Goal: Book appointment/travel/reservation

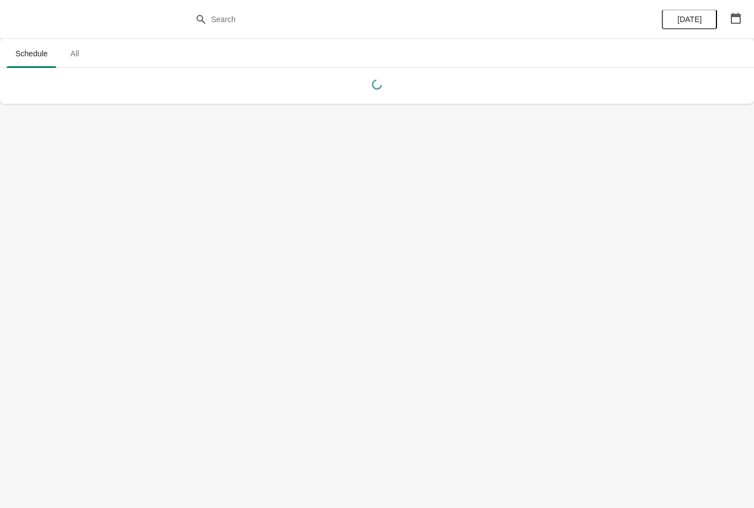
click at [397, 503] on body "Schedule All Schedule All [DATE]" at bounding box center [377, 254] width 754 height 508
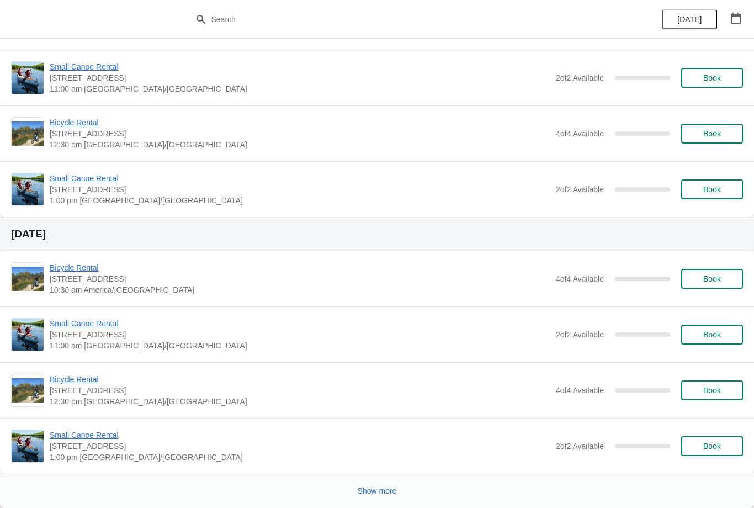
scroll to position [2204, 0]
click at [378, 485] on button "Show more" at bounding box center [377, 491] width 48 height 20
click at [375, 491] on span "Show more" at bounding box center [377, 490] width 39 height 9
click at [377, 482] on button "Show more" at bounding box center [377, 491] width 48 height 20
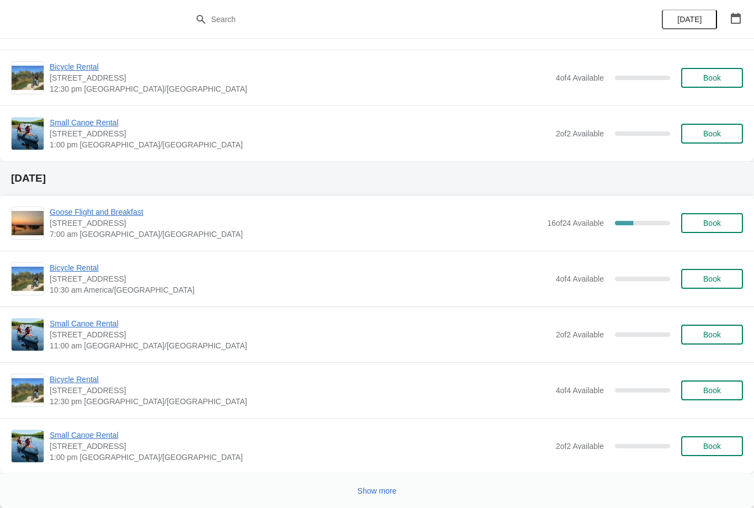
scroll to position [9700, 0]
click at [378, 486] on span "Show more" at bounding box center [377, 490] width 39 height 9
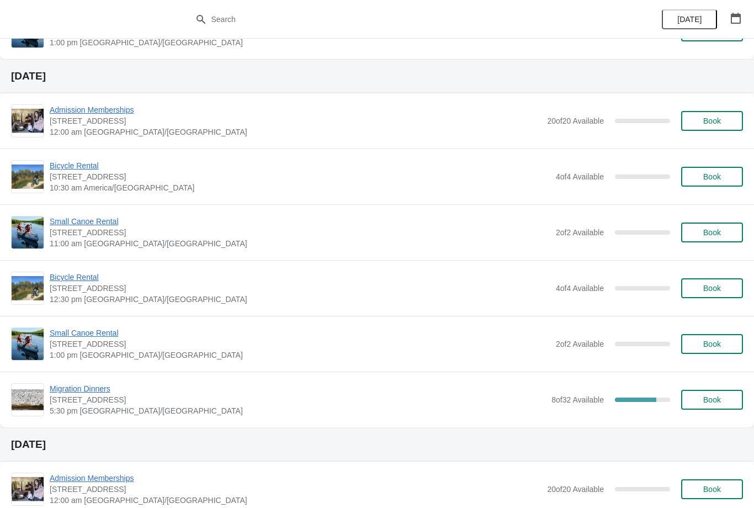
scroll to position [10121, 0]
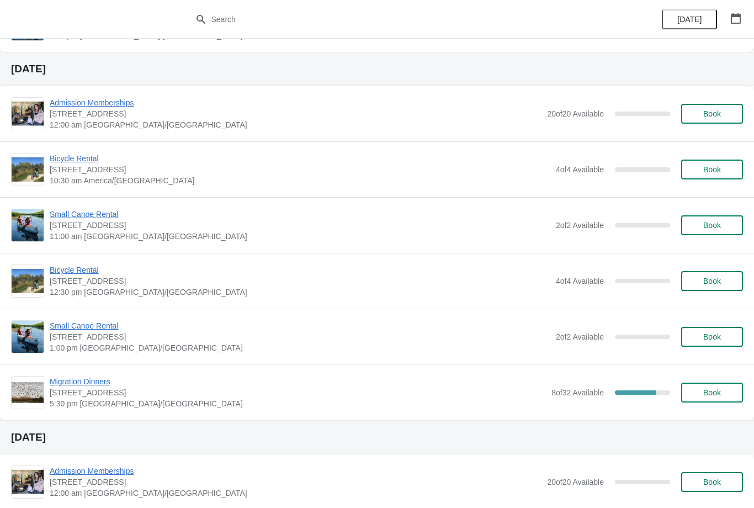
click at [88, 382] on span "Migration Dinners" at bounding box center [298, 381] width 496 height 11
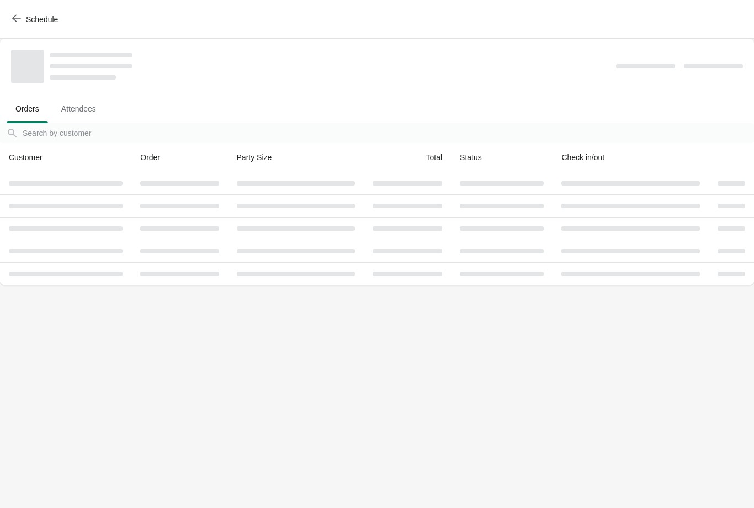
scroll to position [0, 0]
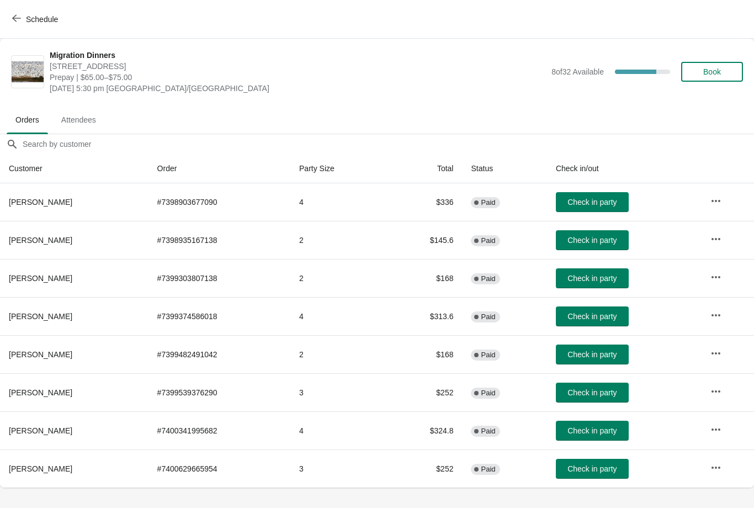
click at [15, 13] on button "Schedule" at bounding box center [36, 19] width 61 height 20
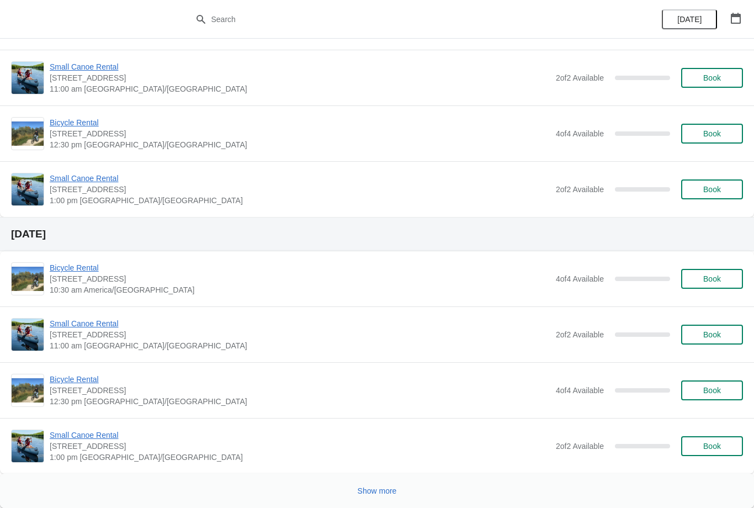
scroll to position [2204, 0]
click at [383, 484] on button "Show more" at bounding box center [377, 491] width 48 height 20
click at [376, 489] on span "Show more" at bounding box center [377, 490] width 39 height 9
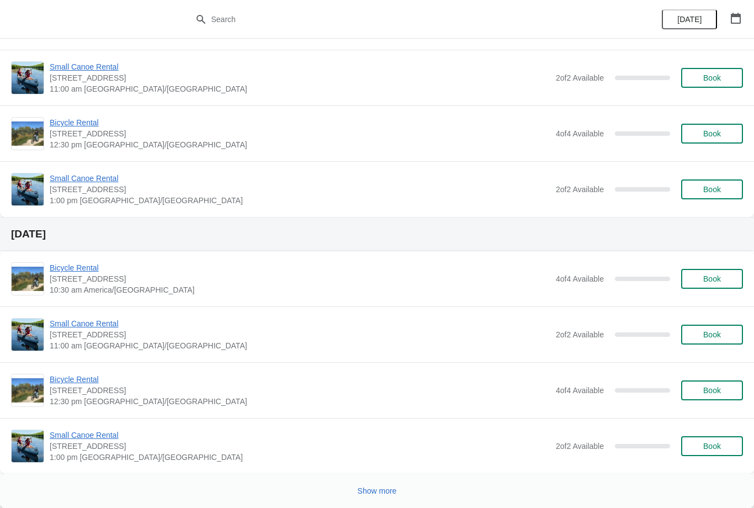
click at [371, 491] on span "Show more" at bounding box center [377, 490] width 39 height 9
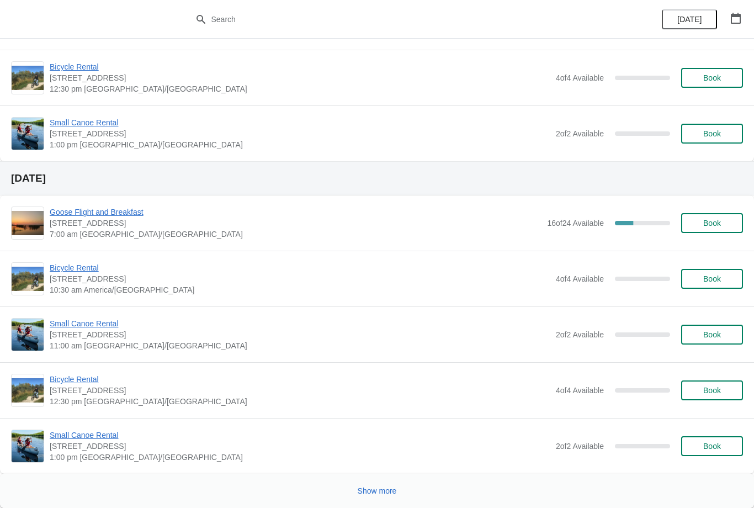
scroll to position [9700, 0]
click at [374, 487] on span "Show more" at bounding box center [377, 490] width 39 height 9
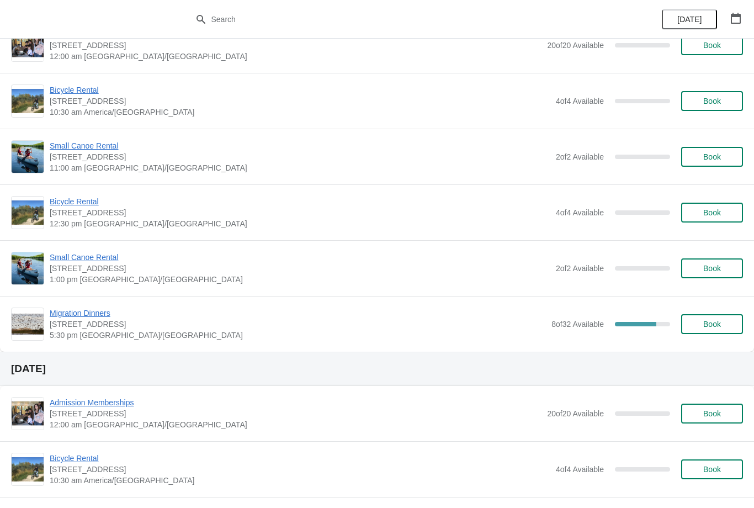
scroll to position [10180, 0]
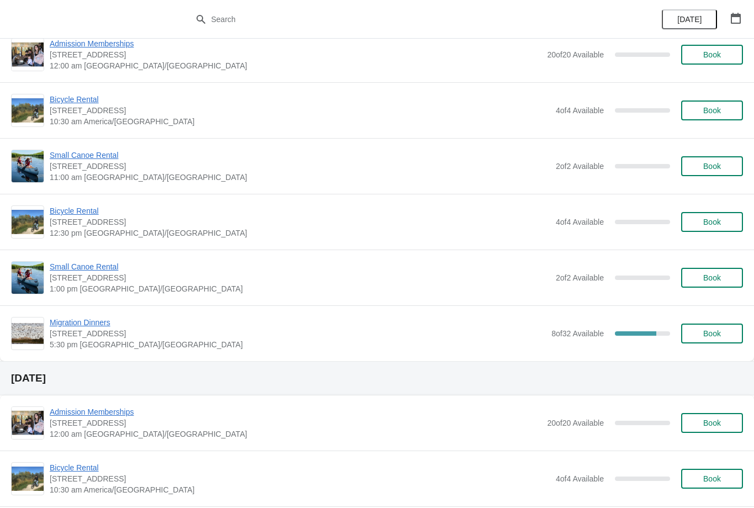
click at [93, 314] on div "Migration Dinners 1 Snow [GEOGRAPHIC_DATA], Stonewall, MB R0C 2Z0 5:30 pm [GEOG…" at bounding box center [377, 333] width 754 height 56
click at [89, 326] on span "Migration Dinners" at bounding box center [298, 322] width 496 height 11
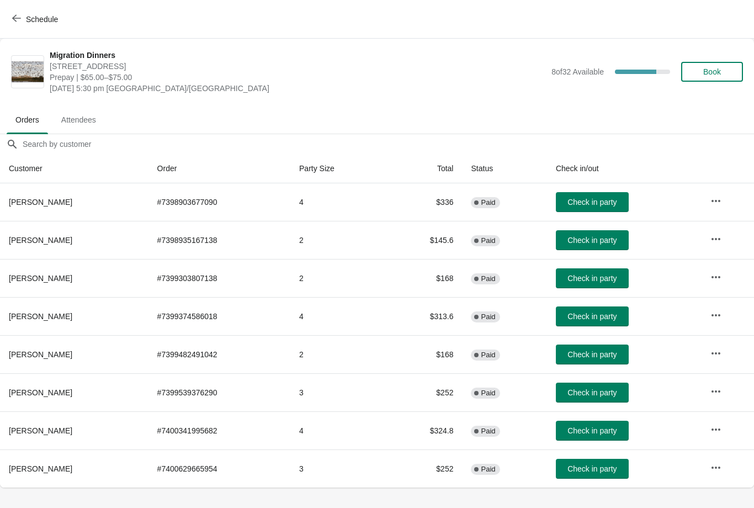
click at [712, 71] on span "Book" at bounding box center [712, 71] width 18 height 9
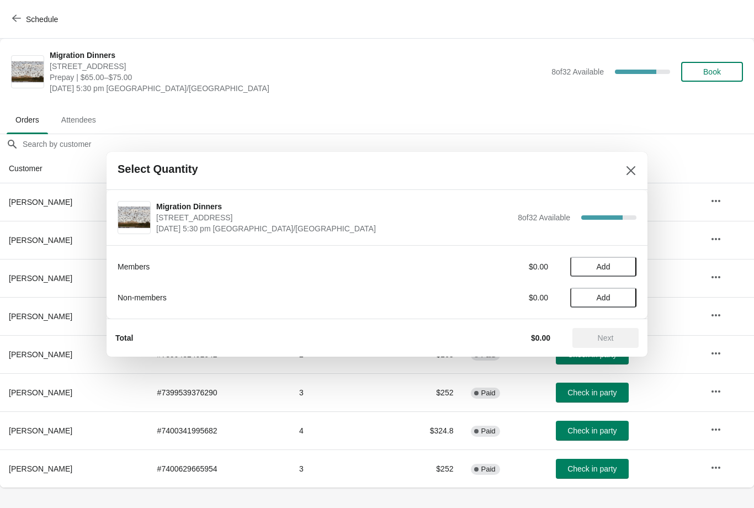
click at [601, 297] on span "Add" at bounding box center [603, 297] width 14 height 9
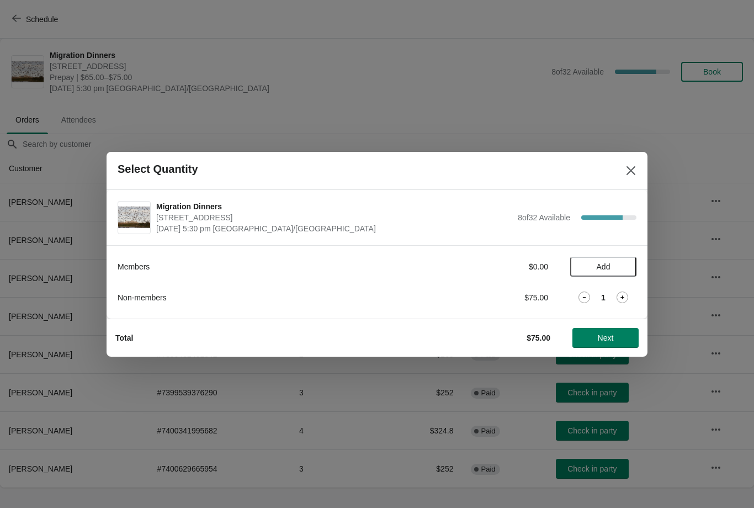
click at [625, 299] on icon at bounding box center [622, 297] width 12 height 12
click at [624, 294] on icon at bounding box center [622, 297] width 12 height 12
click at [625, 294] on icon at bounding box center [622, 297] width 12 height 12
click at [600, 339] on span "Next" at bounding box center [606, 337] width 16 height 9
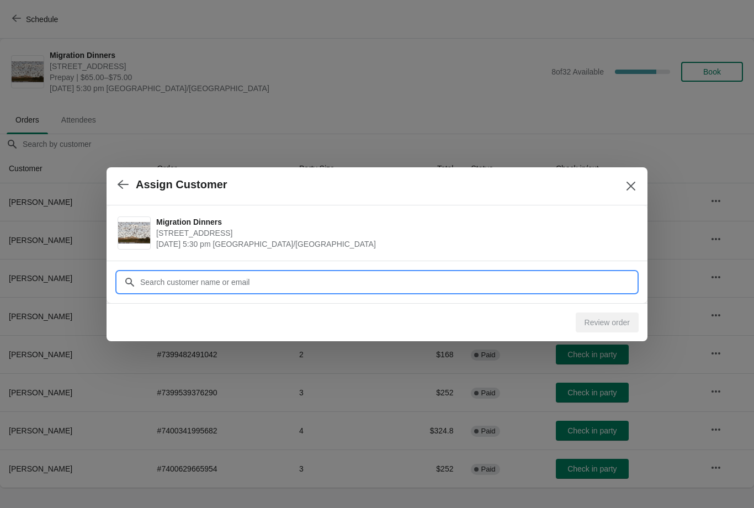
click at [245, 281] on input "Customer" at bounding box center [388, 282] width 497 height 20
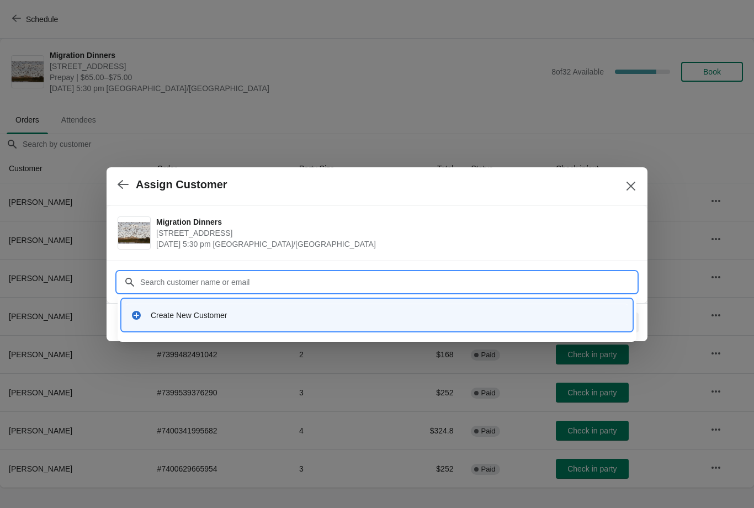
click at [208, 317] on div "Create New Customer" at bounding box center [387, 315] width 472 height 11
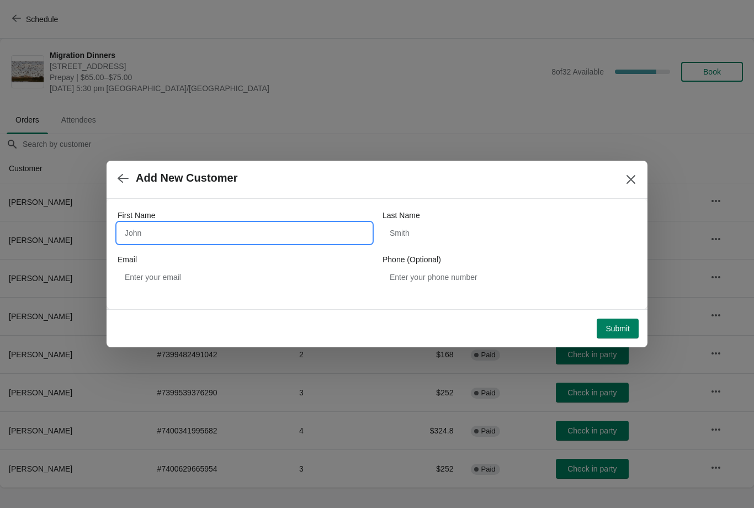
click at [200, 231] on input "First Name" at bounding box center [245, 233] width 254 height 20
type input "[PERSON_NAME]"
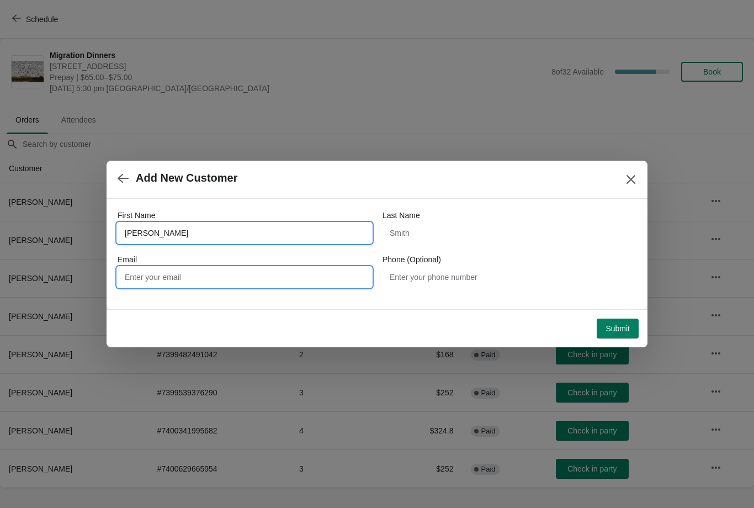
click at [233, 278] on input "Email" at bounding box center [245, 277] width 254 height 20
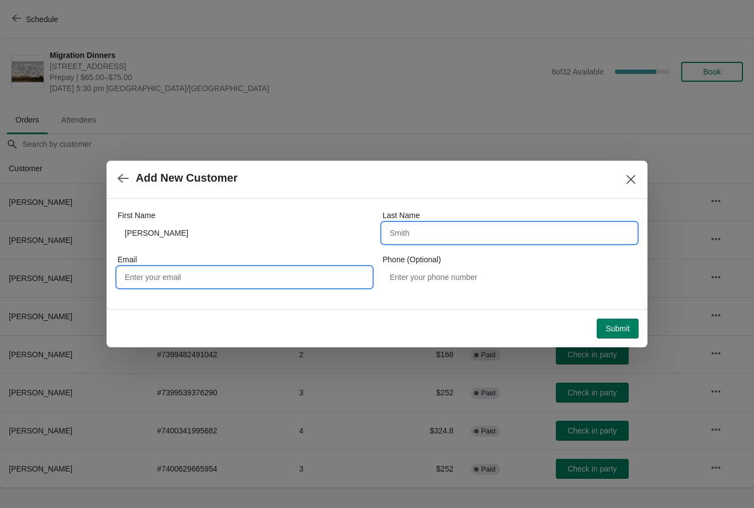
click at [470, 230] on input "Last Name" at bounding box center [509, 233] width 254 height 20
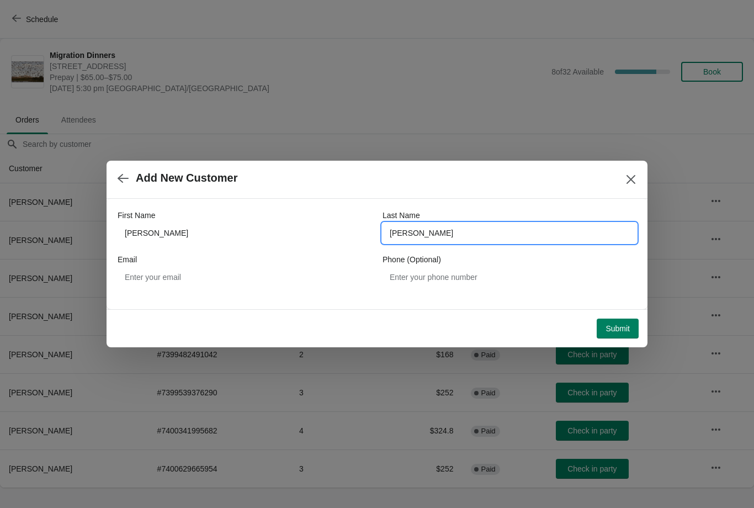
type input "[PERSON_NAME]"
click at [258, 265] on div "Email" at bounding box center [245, 270] width 254 height 33
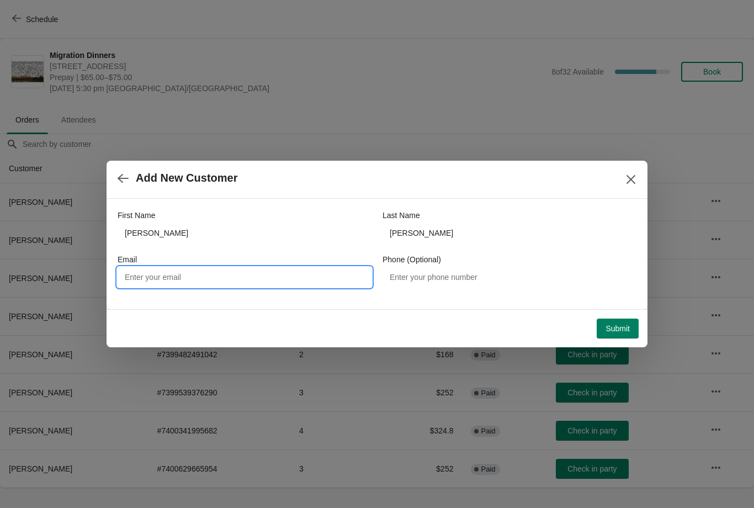
click at [295, 281] on input "Email" at bounding box center [245, 277] width 254 height 20
type input "[EMAIL_ADDRESS][DOMAIN_NAME]"
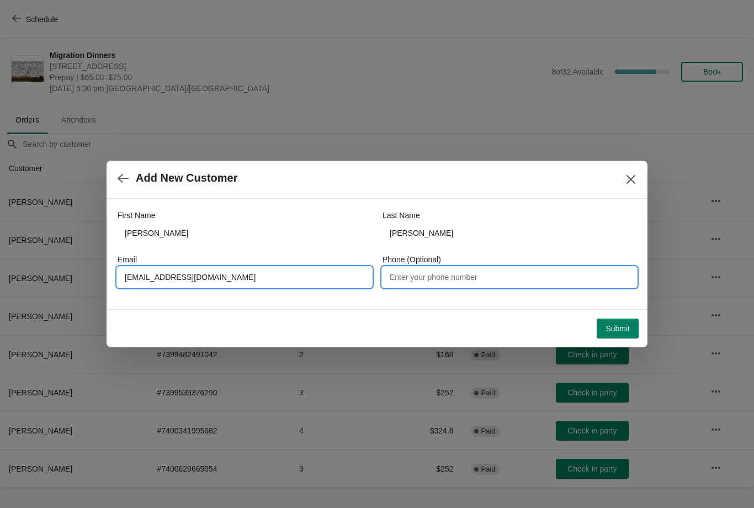
click at [485, 276] on input "Phone (Optional)" at bounding box center [509, 277] width 254 height 20
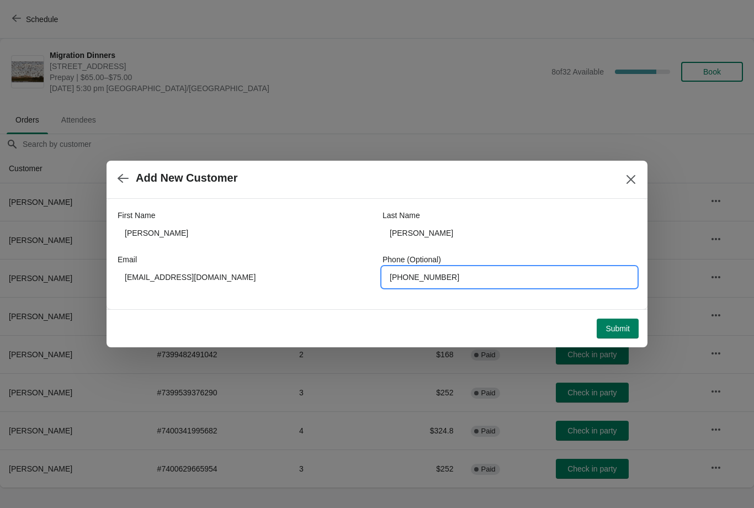
type input "[PHONE_NUMBER]"
click at [605, 329] on span "Submit" at bounding box center [617, 328] width 24 height 9
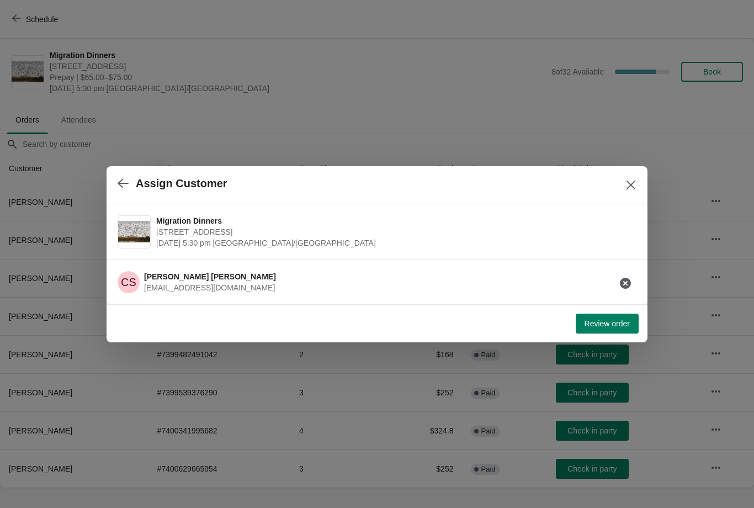
click at [598, 322] on span "Review order" at bounding box center [606, 323] width 45 height 9
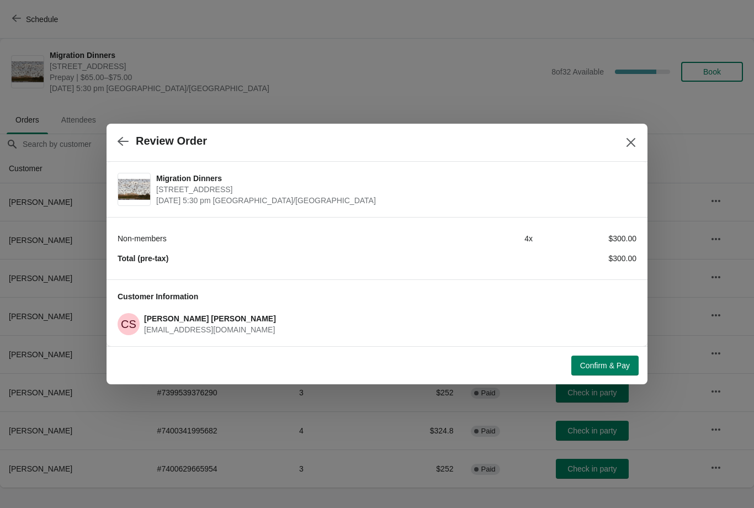
click at [595, 361] on span "Confirm & Pay" at bounding box center [605, 365] width 50 height 9
